Goal: Task Accomplishment & Management: Manage account settings

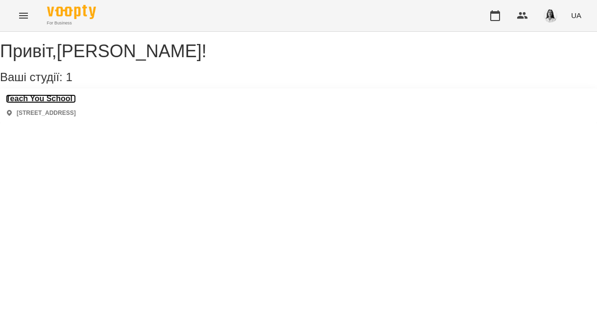
click at [76, 103] on h3 "Teach You School" at bounding box center [41, 98] width 70 height 9
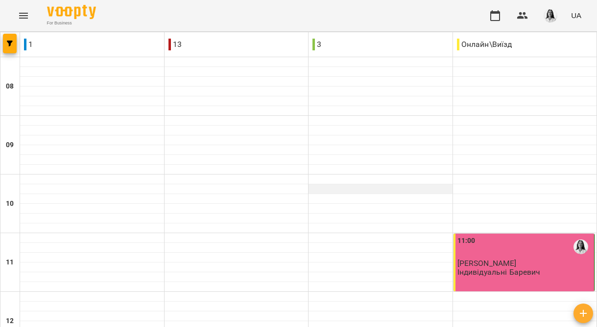
scroll to position [105, 0]
click at [514, 259] on span "[PERSON_NAME]" at bounding box center [486, 263] width 59 height 9
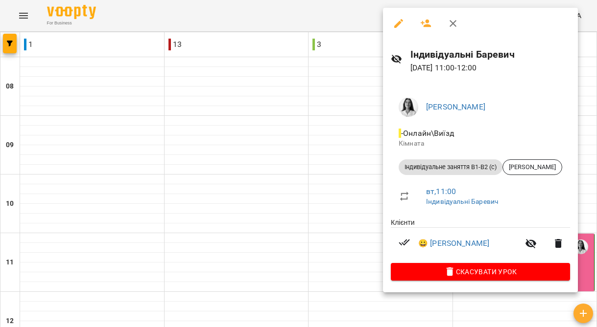
click at [334, 178] on div at bounding box center [298, 163] width 597 height 327
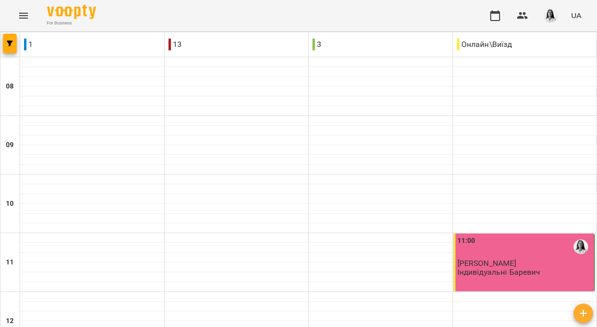
scroll to position [447, 0]
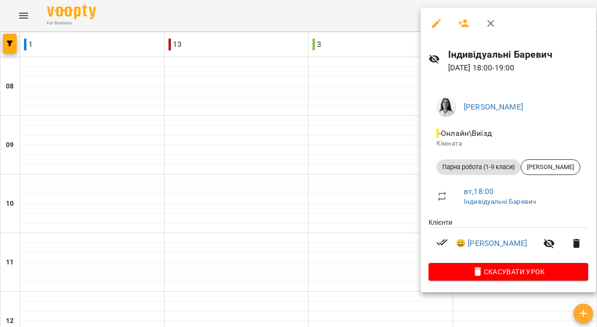
click at [357, 208] on div at bounding box center [298, 163] width 597 height 327
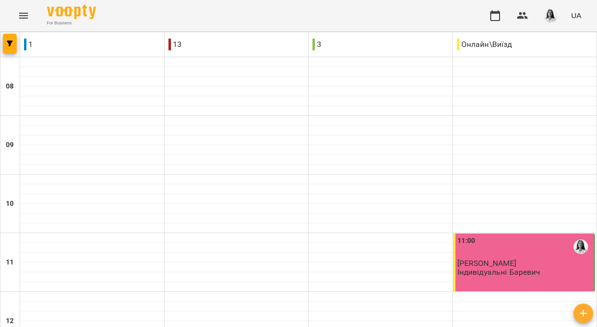
scroll to position [0, 0]
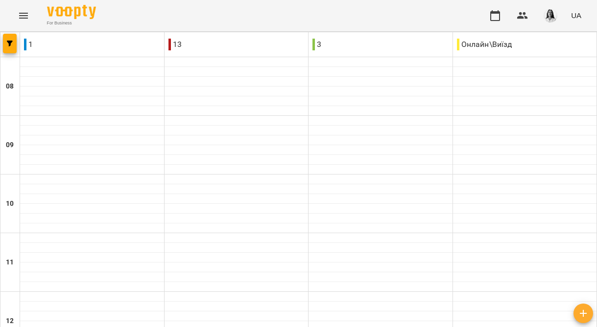
type input "**********"
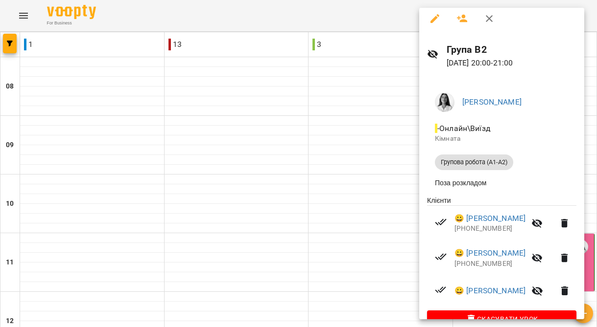
scroll to position [0, 0]
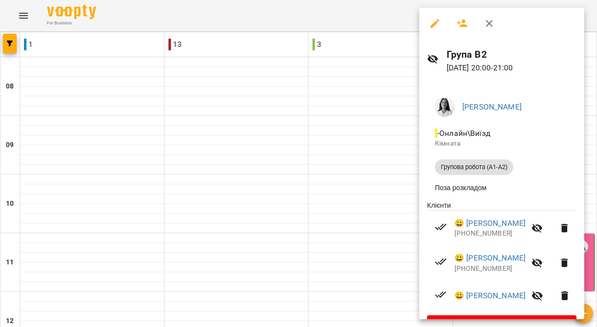
click at [376, 154] on div at bounding box center [298, 163] width 597 height 327
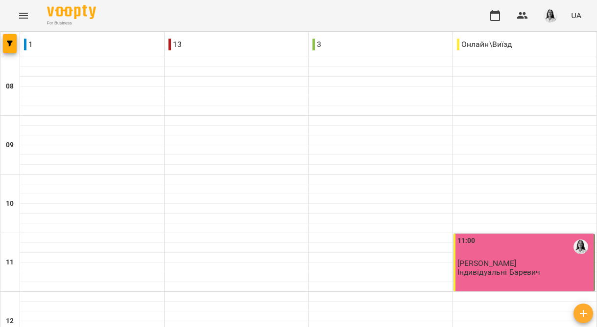
scroll to position [67, 0]
click at [483, 236] on div "11:00" at bounding box center [524, 247] width 135 height 23
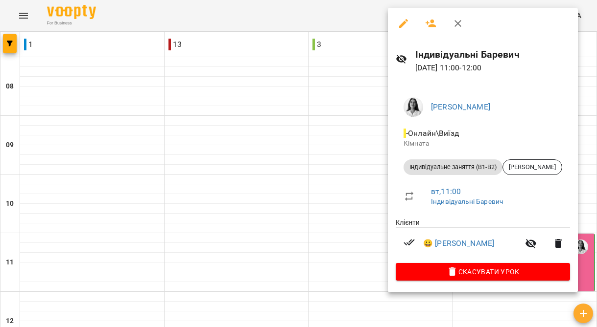
click at [364, 166] on div at bounding box center [298, 163] width 597 height 327
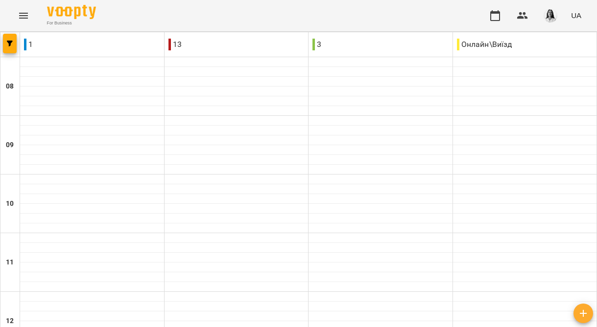
type input "**********"
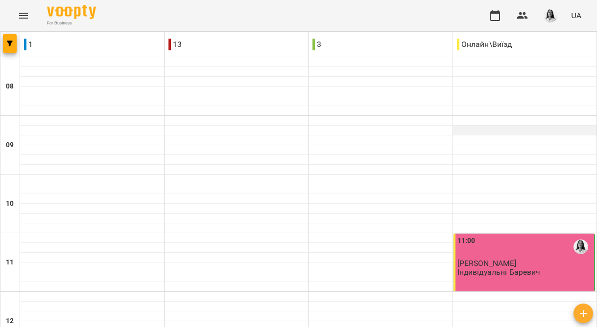
scroll to position [530, 0]
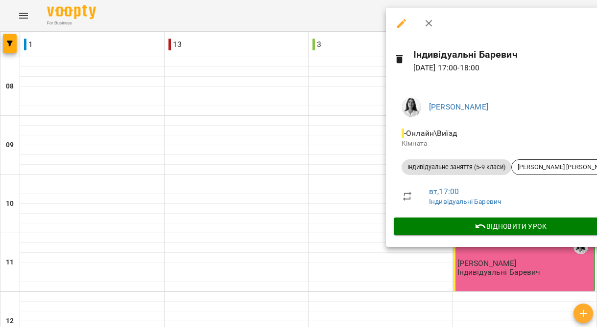
click at [340, 169] on div at bounding box center [298, 163] width 597 height 327
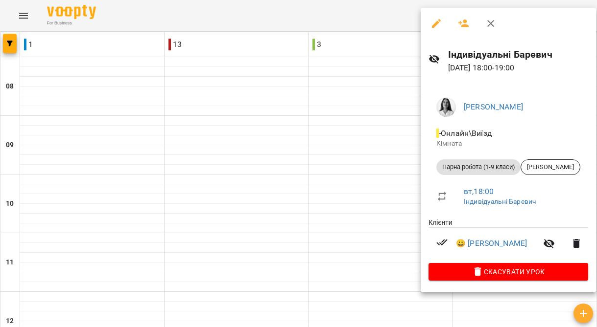
click at [396, 158] on div at bounding box center [298, 163] width 597 height 327
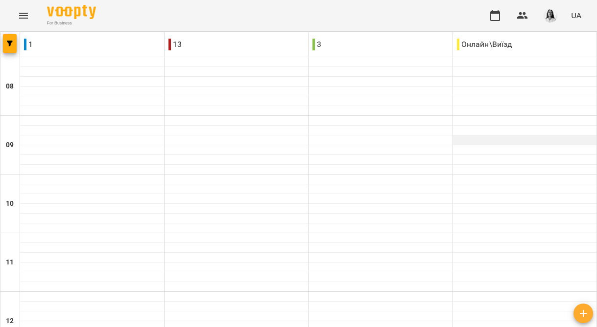
scroll to position [558, 0]
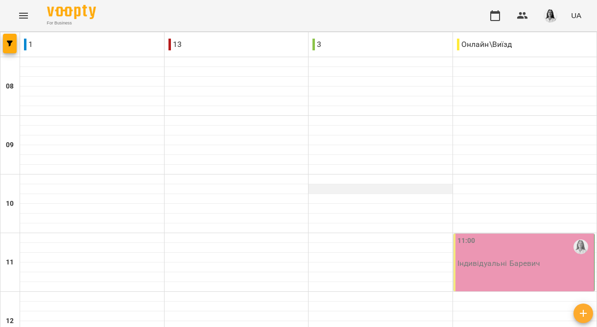
scroll to position [193, 0]
click at [540, 259] on p "Індивідуальні Баревич" at bounding box center [498, 263] width 83 height 8
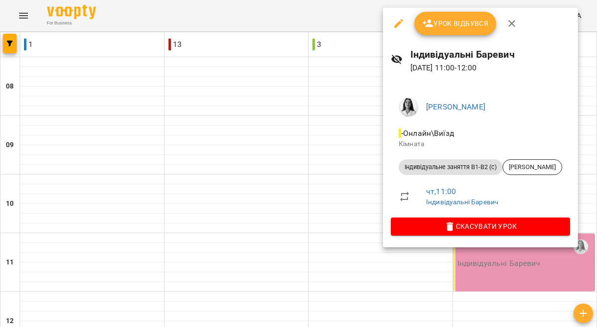
click at [462, 28] on span "Урок відбувся" at bounding box center [455, 24] width 67 height 12
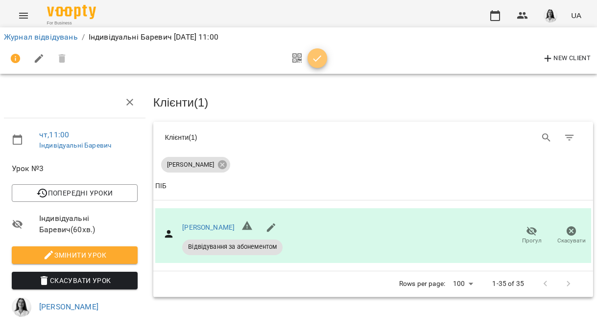
click at [315, 59] on icon "button" at bounding box center [317, 59] width 12 height 12
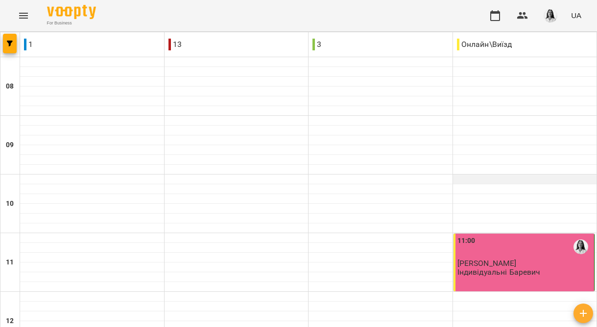
scroll to position [447, 0]
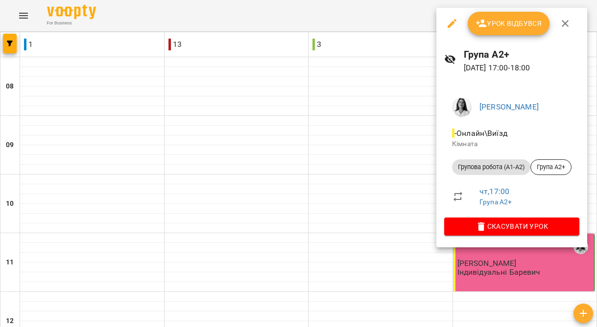
click at [501, 30] on button "Урок відбувся" at bounding box center [508, 23] width 82 height 23
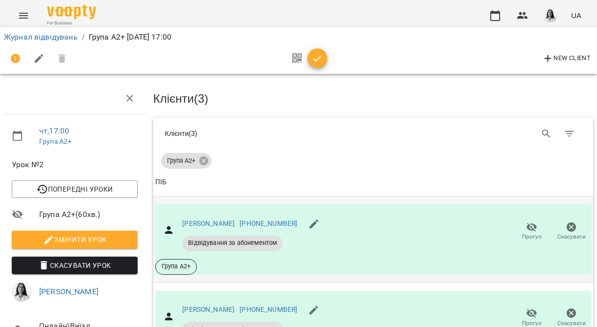
scroll to position [134, 0]
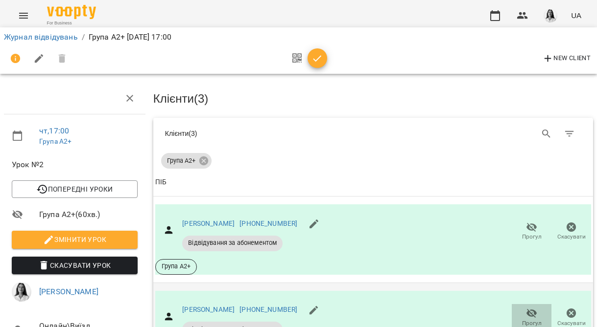
click at [536, 308] on icon "button" at bounding box center [532, 314] width 12 height 12
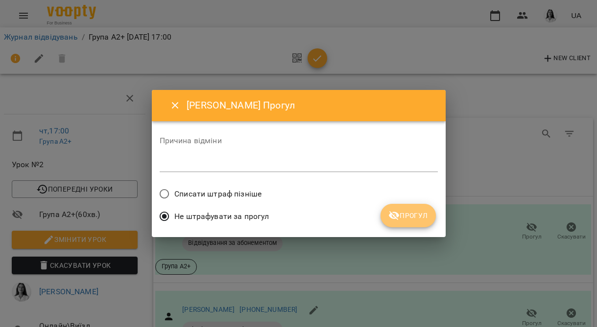
click at [411, 214] on span "Прогул" at bounding box center [408, 216] width 40 height 12
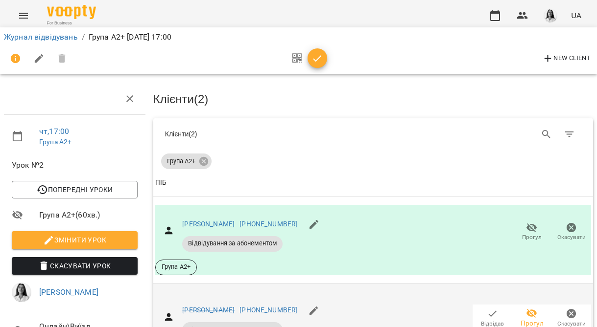
scroll to position [0, 0]
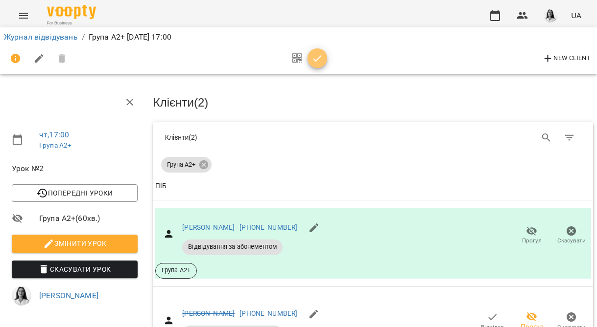
click at [316, 61] on icon "button" at bounding box center [317, 59] width 12 height 12
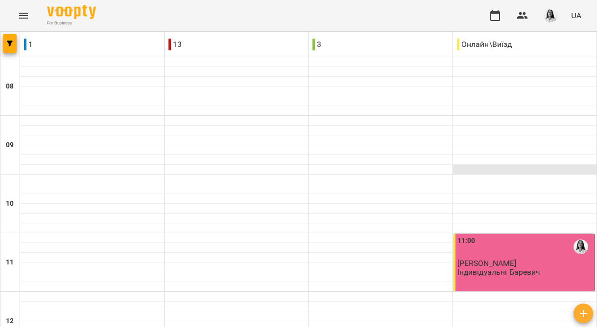
scroll to position [558, 0]
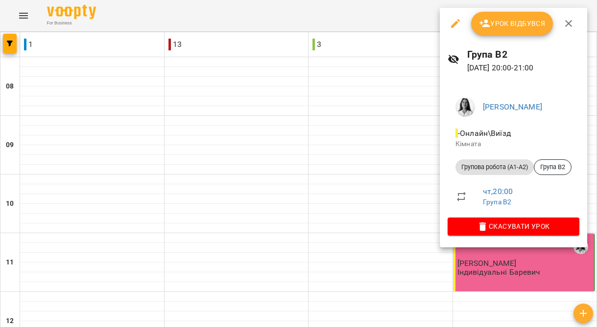
click at [505, 30] on button "Урок відбувся" at bounding box center [512, 23] width 82 height 23
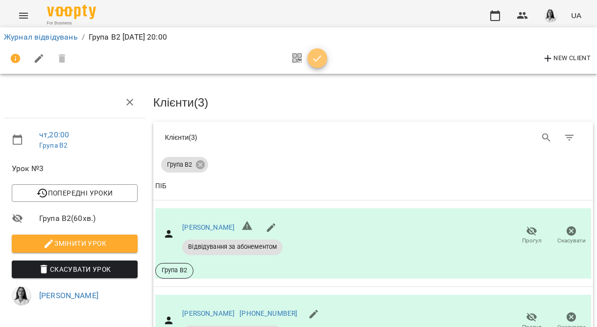
click at [317, 59] on icon "button" at bounding box center [317, 58] width 8 height 6
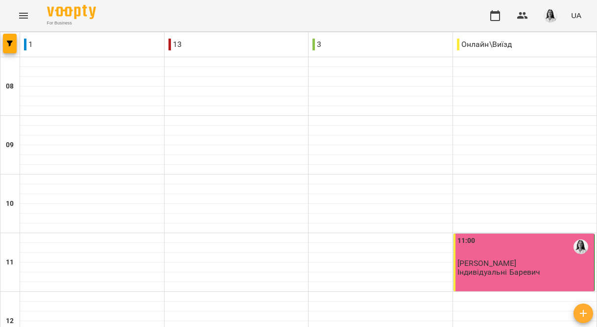
scroll to position [67, 0]
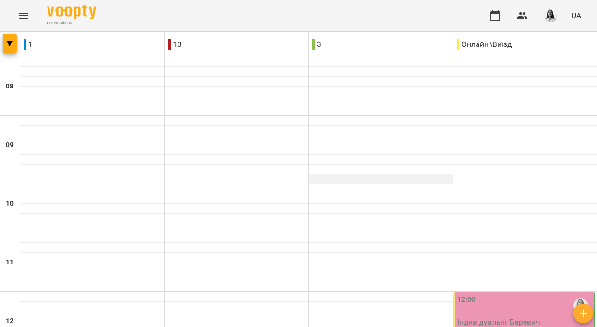
scroll to position [214, 0]
click at [512, 318] on p "Індивідуальні Баревич" at bounding box center [498, 322] width 83 height 8
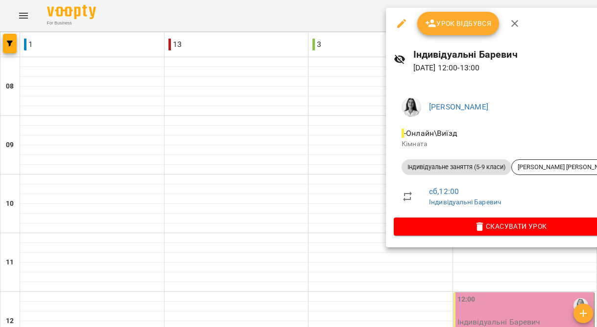
click at [466, 28] on span "Урок відбувся" at bounding box center [458, 24] width 67 height 12
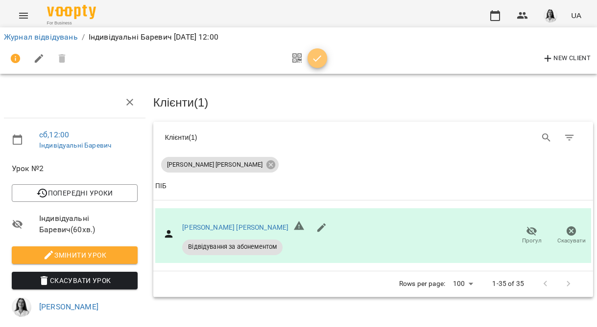
click at [318, 54] on icon "button" at bounding box center [317, 59] width 12 height 12
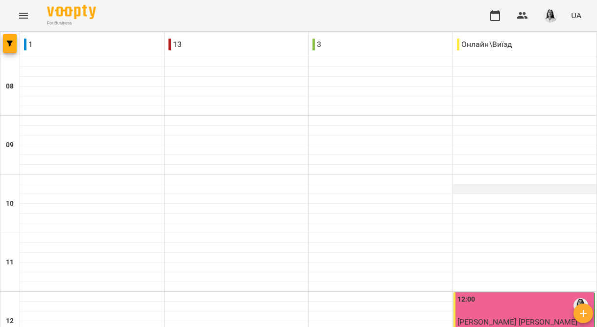
scroll to position [217, 0]
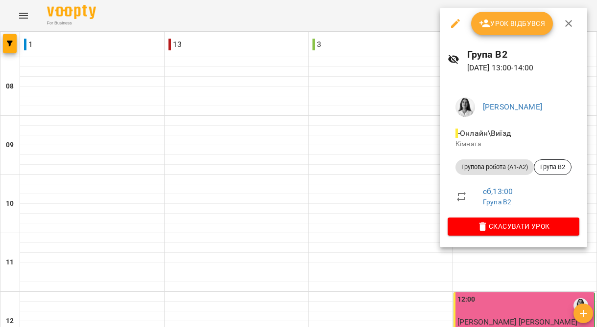
click at [505, 27] on span "Урок відбувся" at bounding box center [512, 24] width 67 height 12
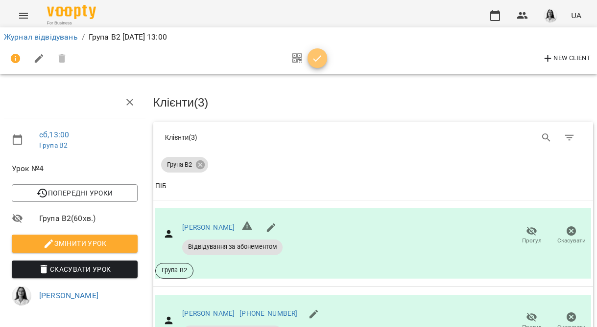
click at [319, 66] on button "button" at bounding box center [317, 58] width 20 height 20
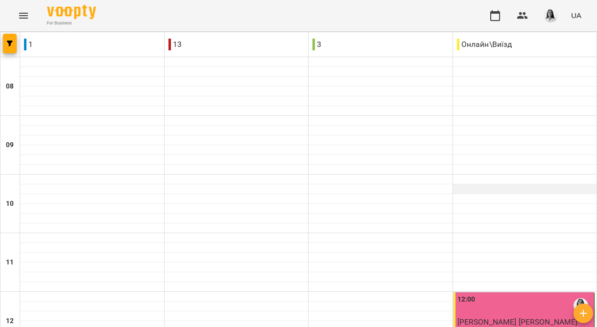
scroll to position [294, 0]
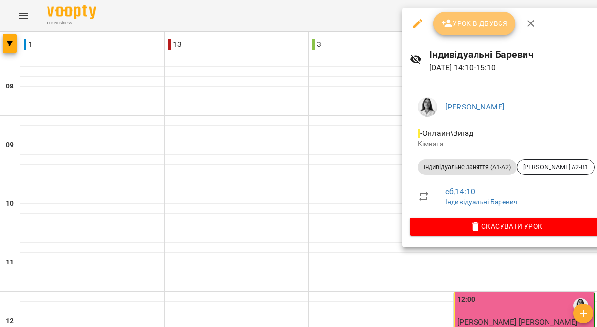
click at [484, 31] on button "Урок відбувся" at bounding box center [474, 23] width 82 height 23
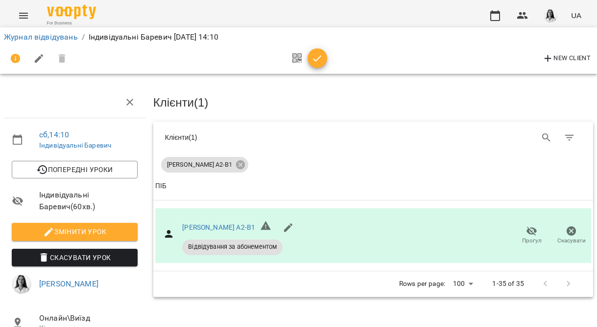
click at [322, 58] on icon "button" at bounding box center [317, 59] width 12 height 12
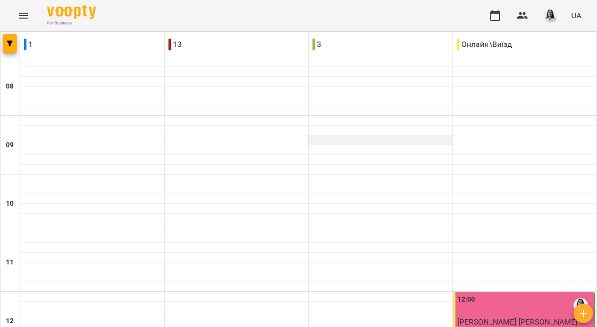
scroll to position [558, 0]
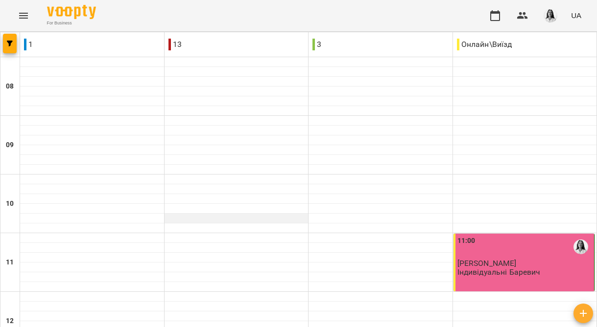
scroll to position [468, 0]
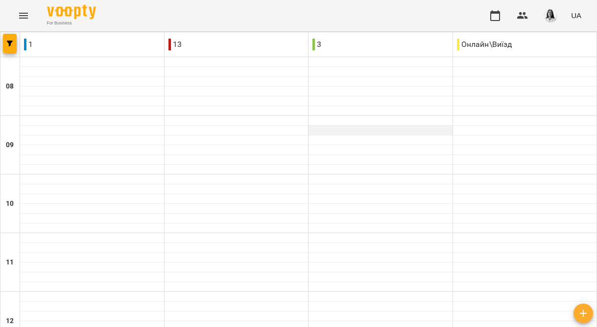
scroll to position [558, 0]
